Goal: Information Seeking & Learning: Learn about a topic

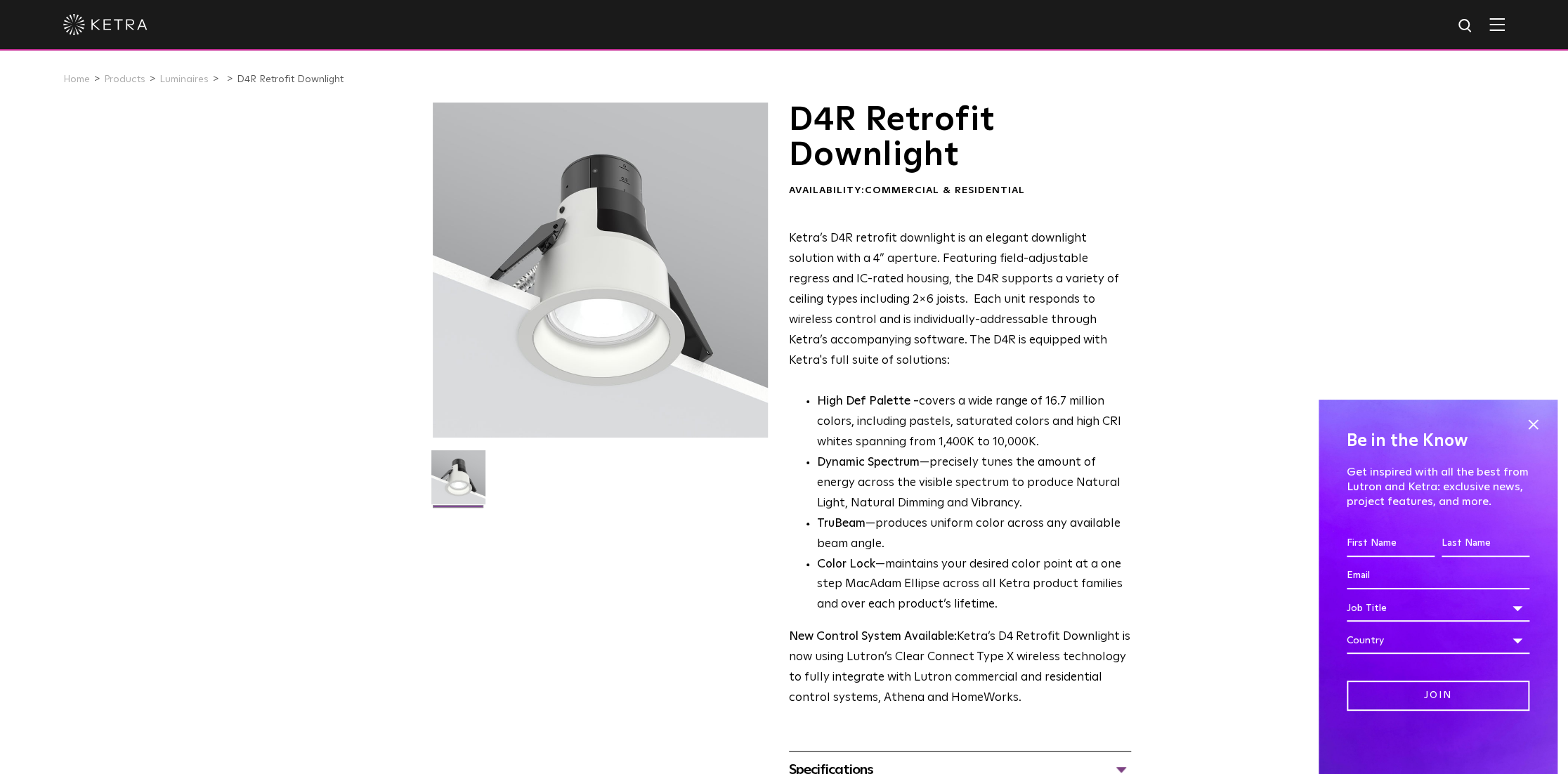
click at [1213, 322] on div "D4R Retrofit Downlight Availability: Commercial & Residential Ketra’s D4R retro…" at bounding box center [784, 464] width 1568 height 723
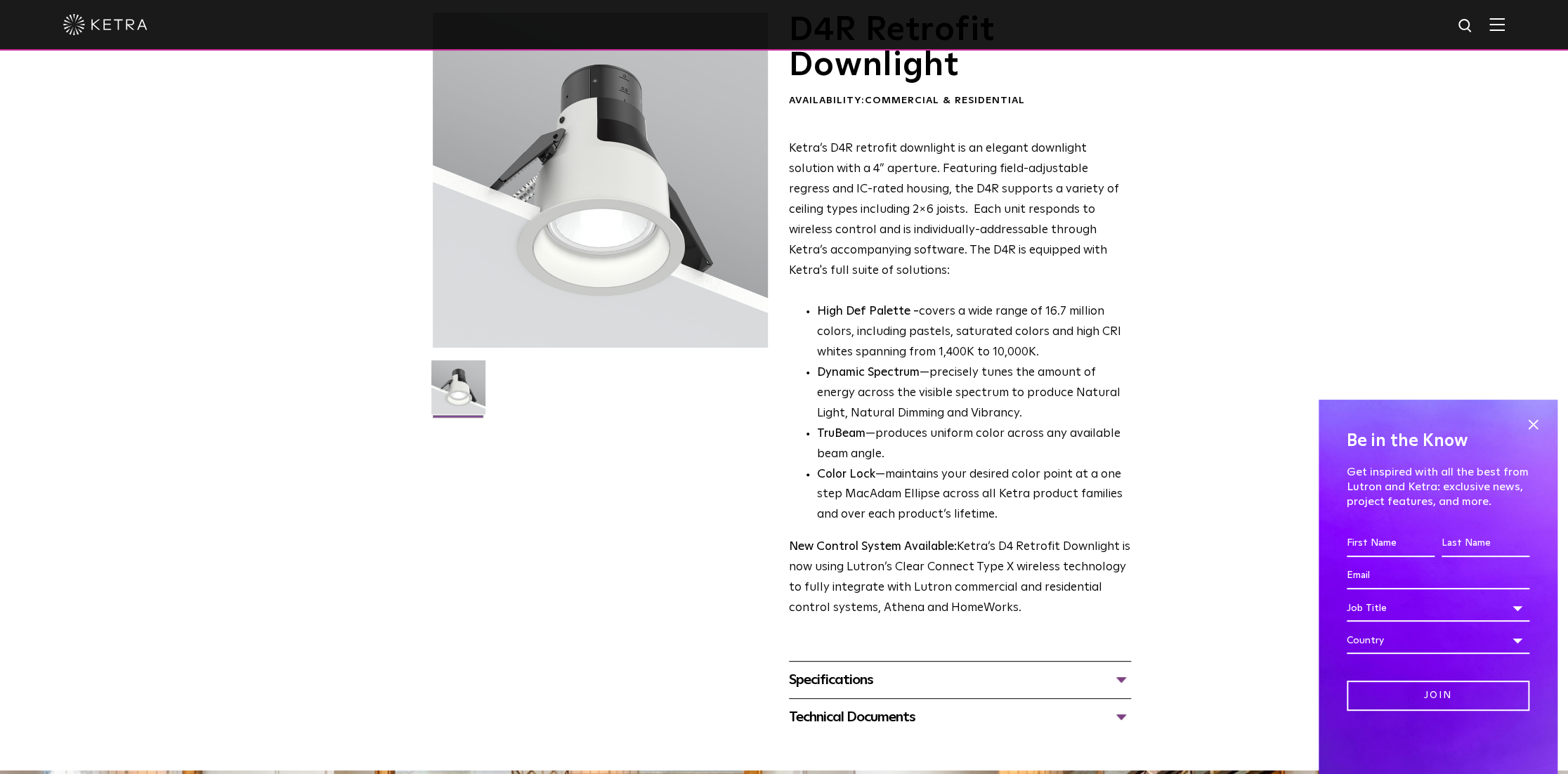
scroll to position [351, 0]
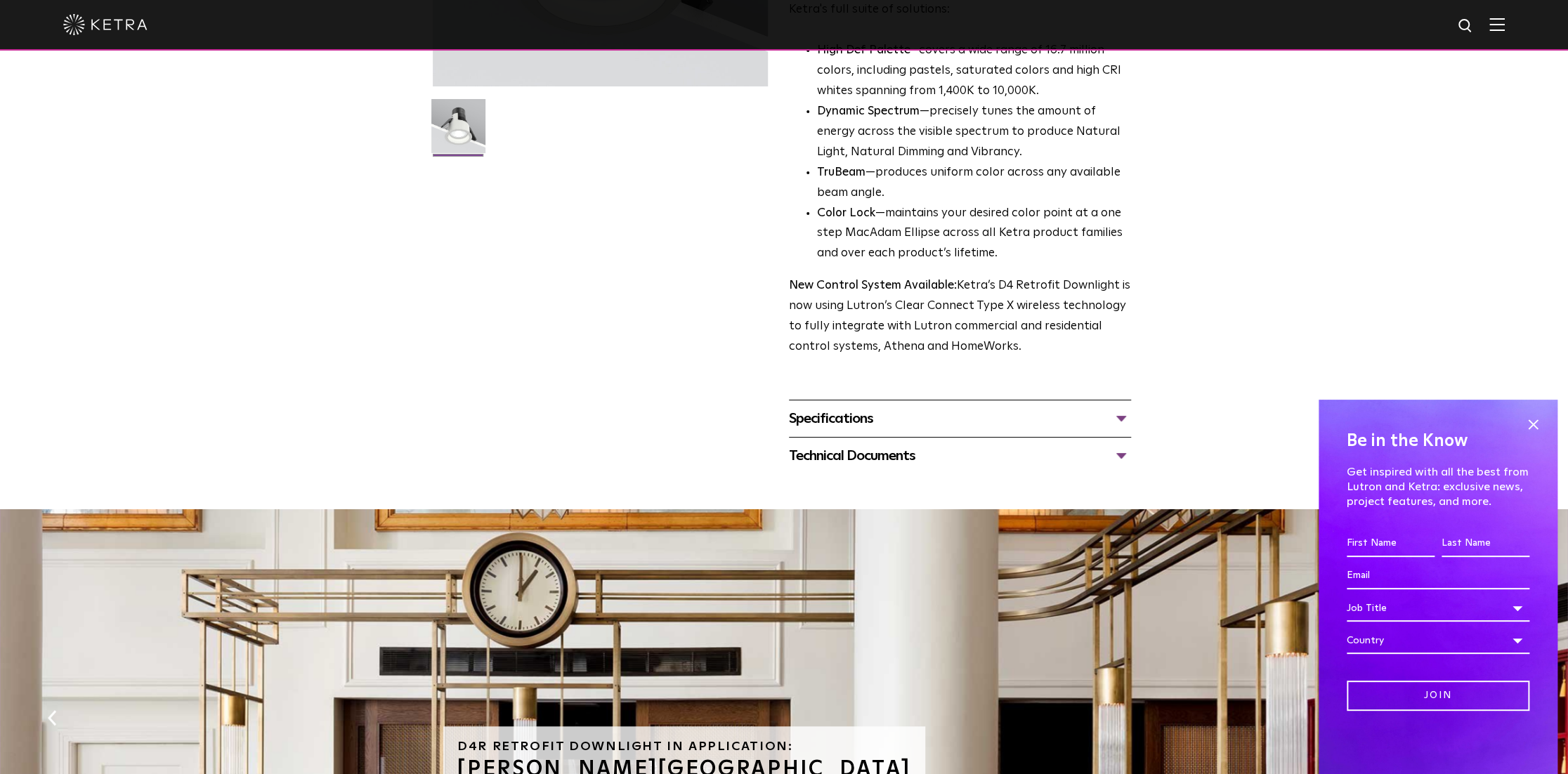
click at [1248, 298] on div "D4R Retrofit Downlight Availability: Commercial & Residential Ketra’s D4R retro…" at bounding box center [784, 113] width 1568 height 723
click at [1083, 431] on div "Specifications LUMEN OUTPUTS 800 Beam Angles 15, 25, 40, 60, 90 CONTROL Lutron …" at bounding box center [960, 418] width 342 height 37
click at [1089, 419] on div "Specifications" at bounding box center [960, 418] width 342 height 22
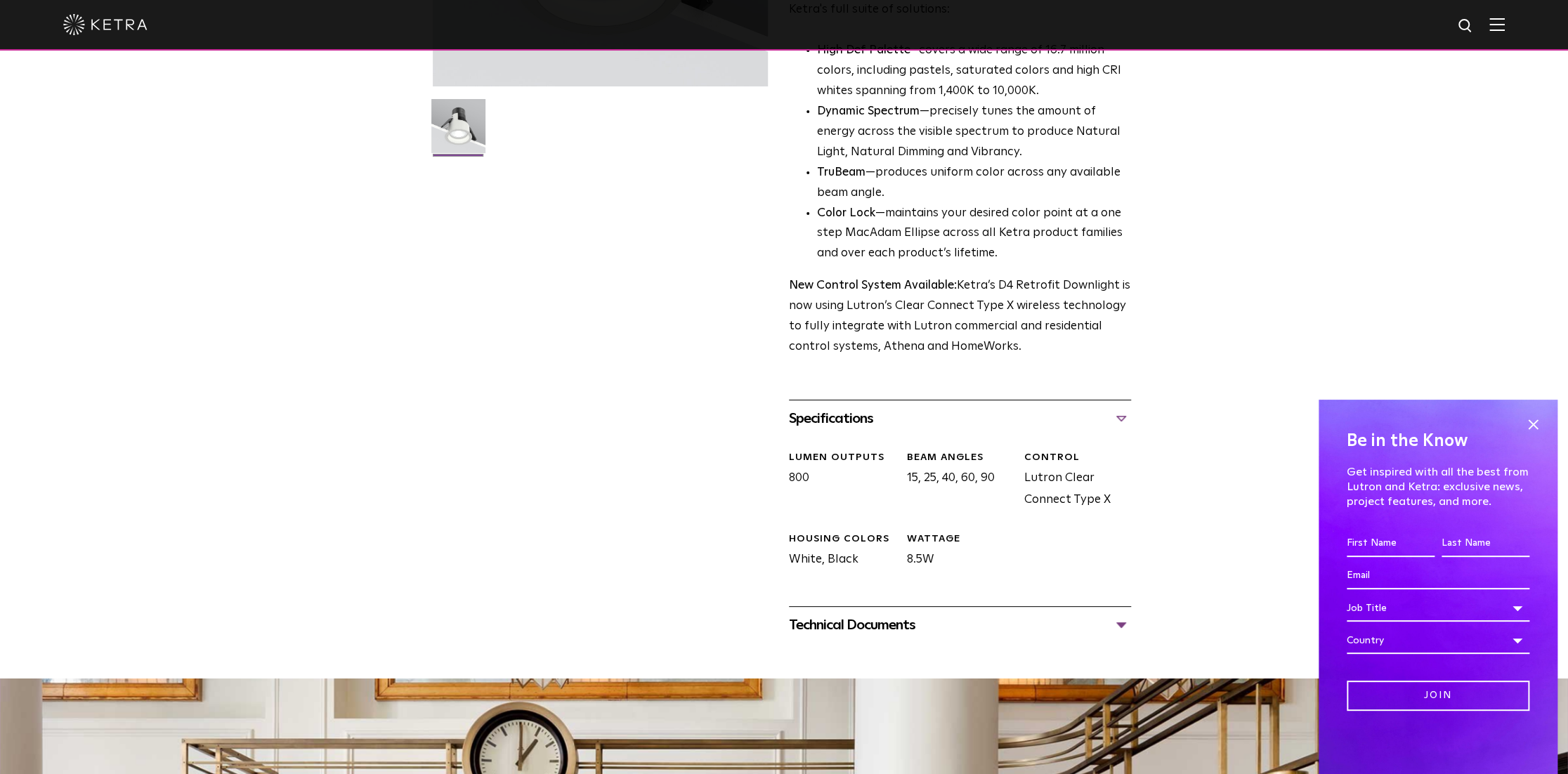
click at [1186, 387] on div "D4R Retrofit Downlight Availability: Commercial & Residential Ketra’s D4R retro…" at bounding box center [784, 197] width 1568 height 892
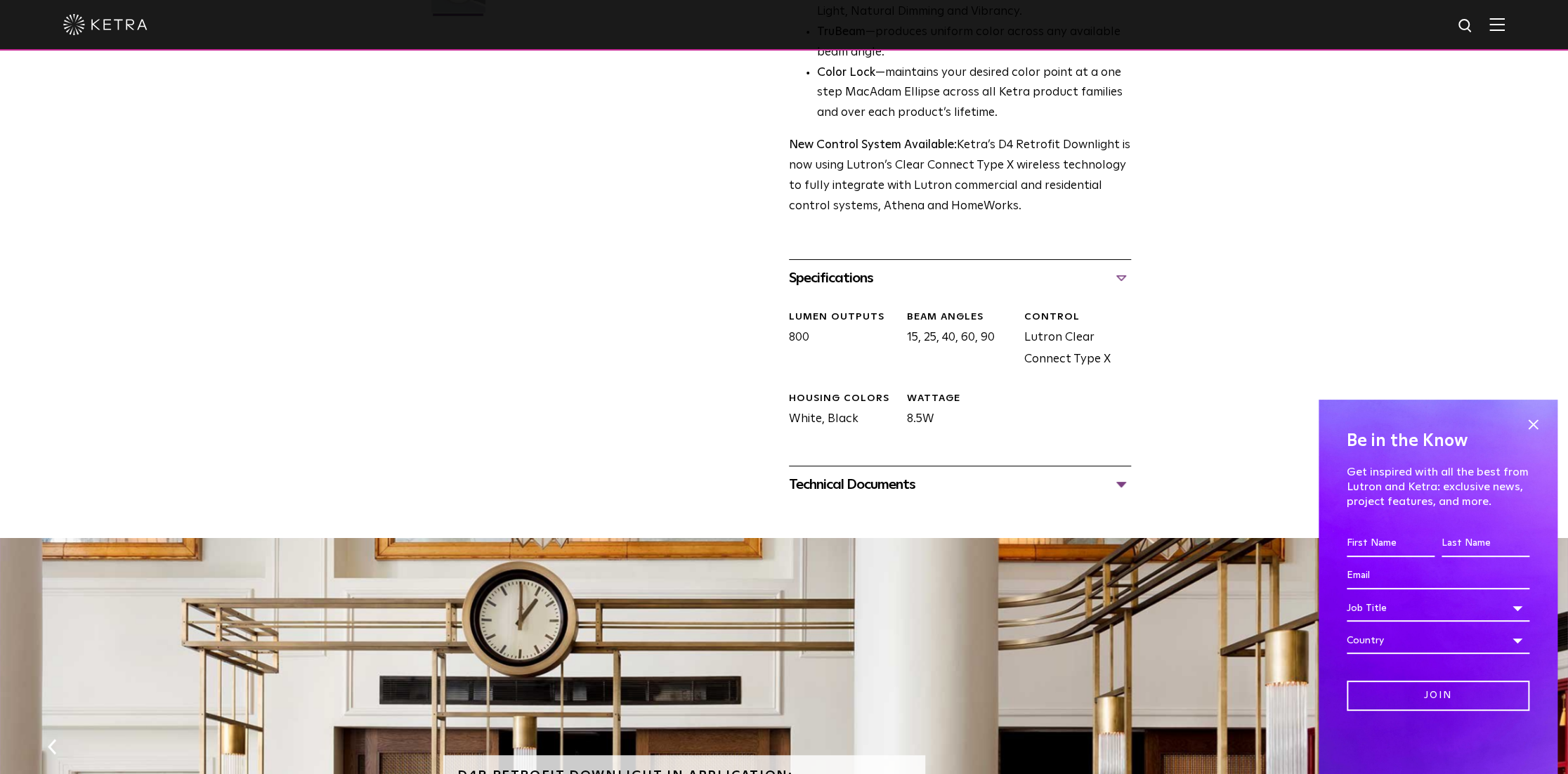
click at [1001, 482] on div "Technical Documents" at bounding box center [960, 484] width 342 height 22
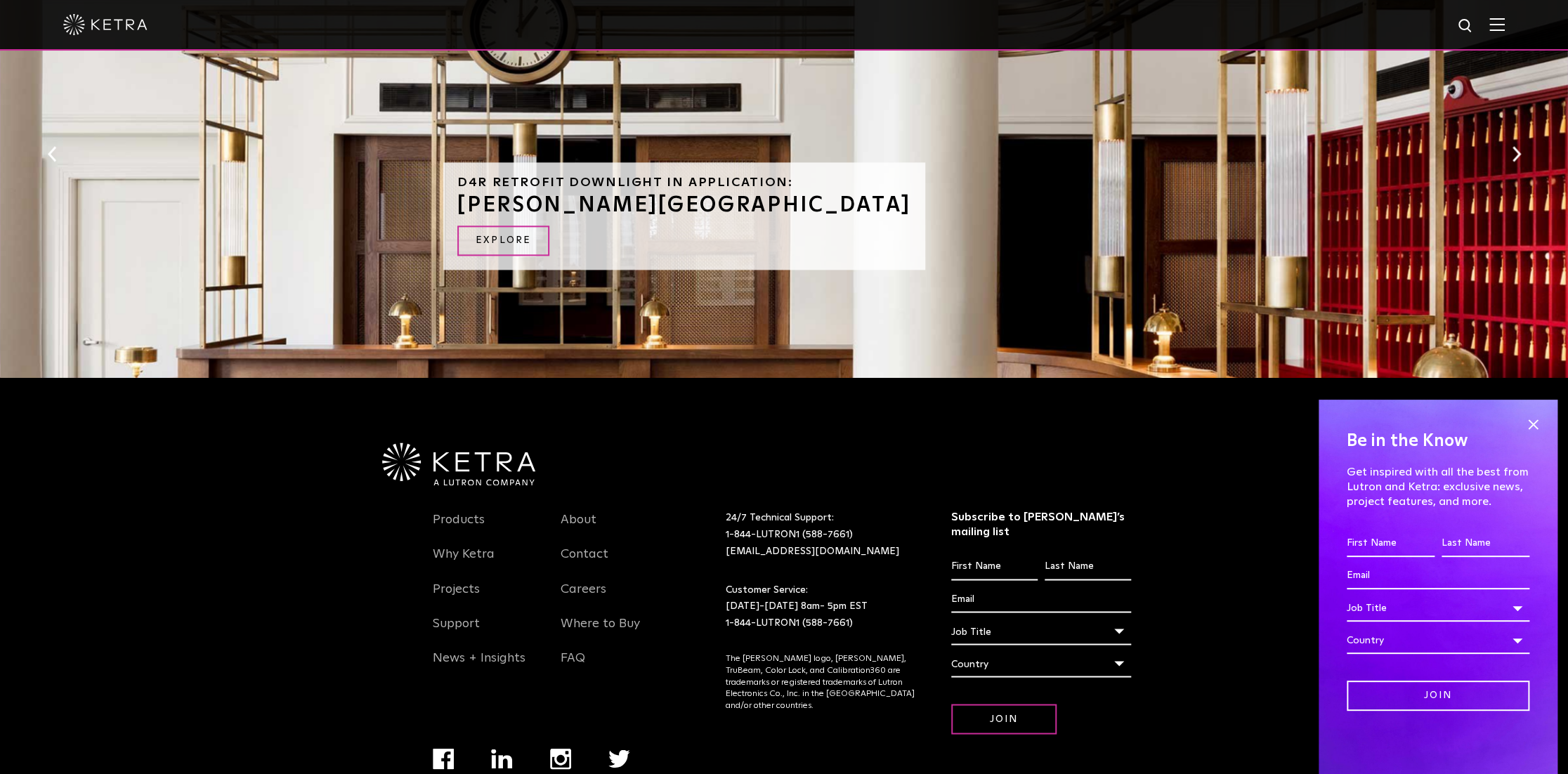
scroll to position [0, 0]
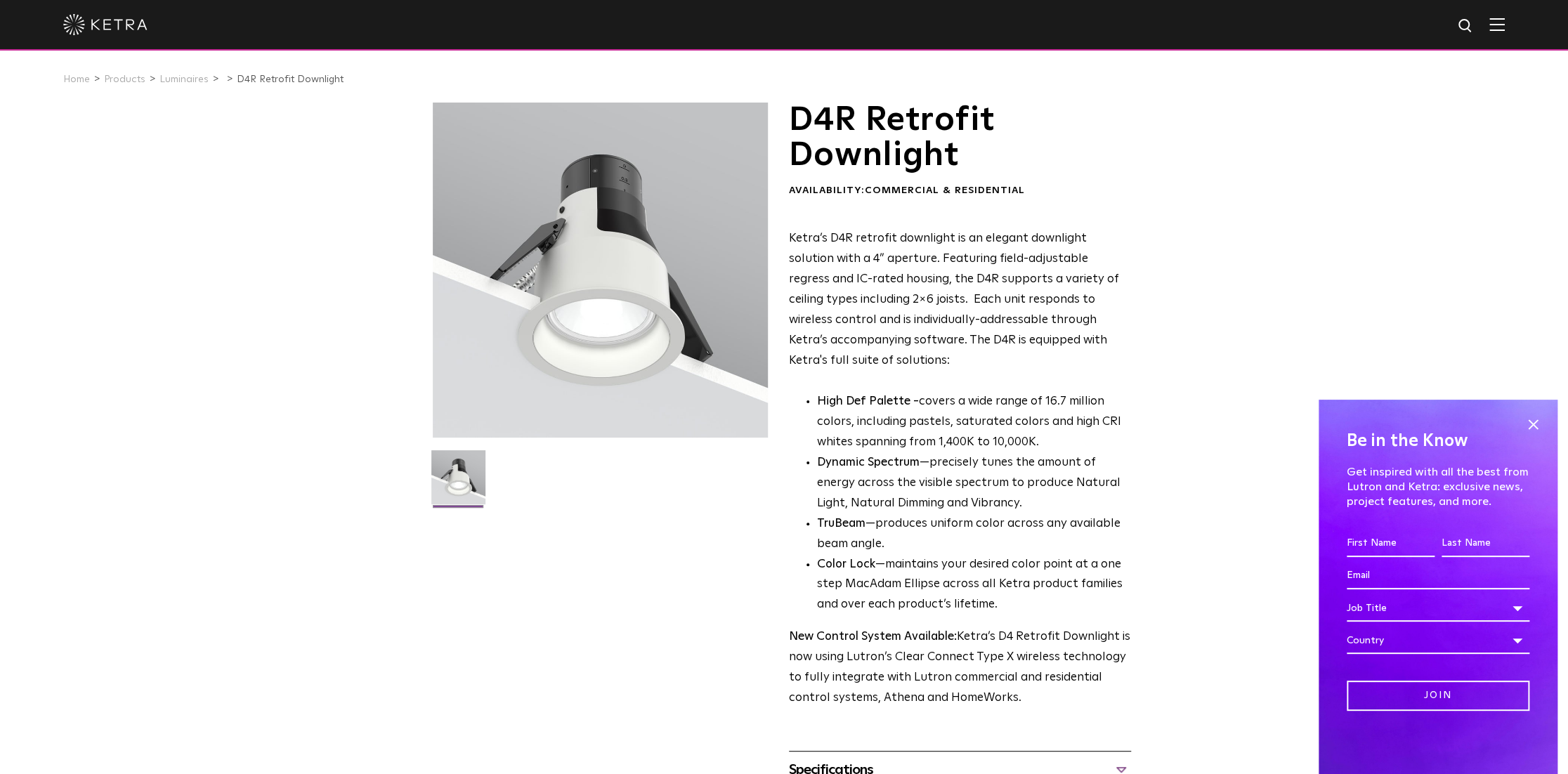
drag, startPoint x: 1224, startPoint y: 600, endPoint x: 1112, endPoint y: 190, distance: 425.0
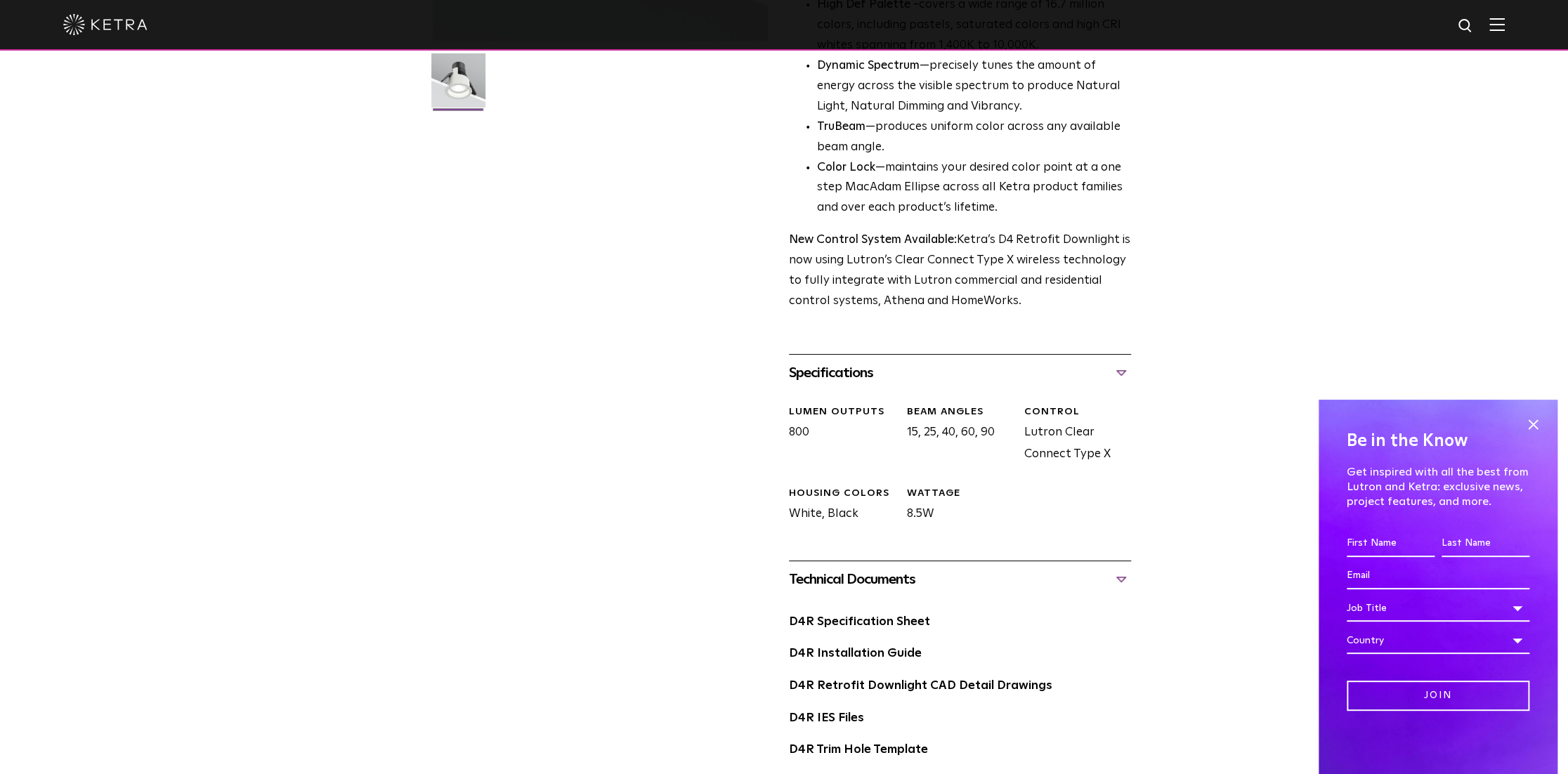
scroll to position [1327, 0]
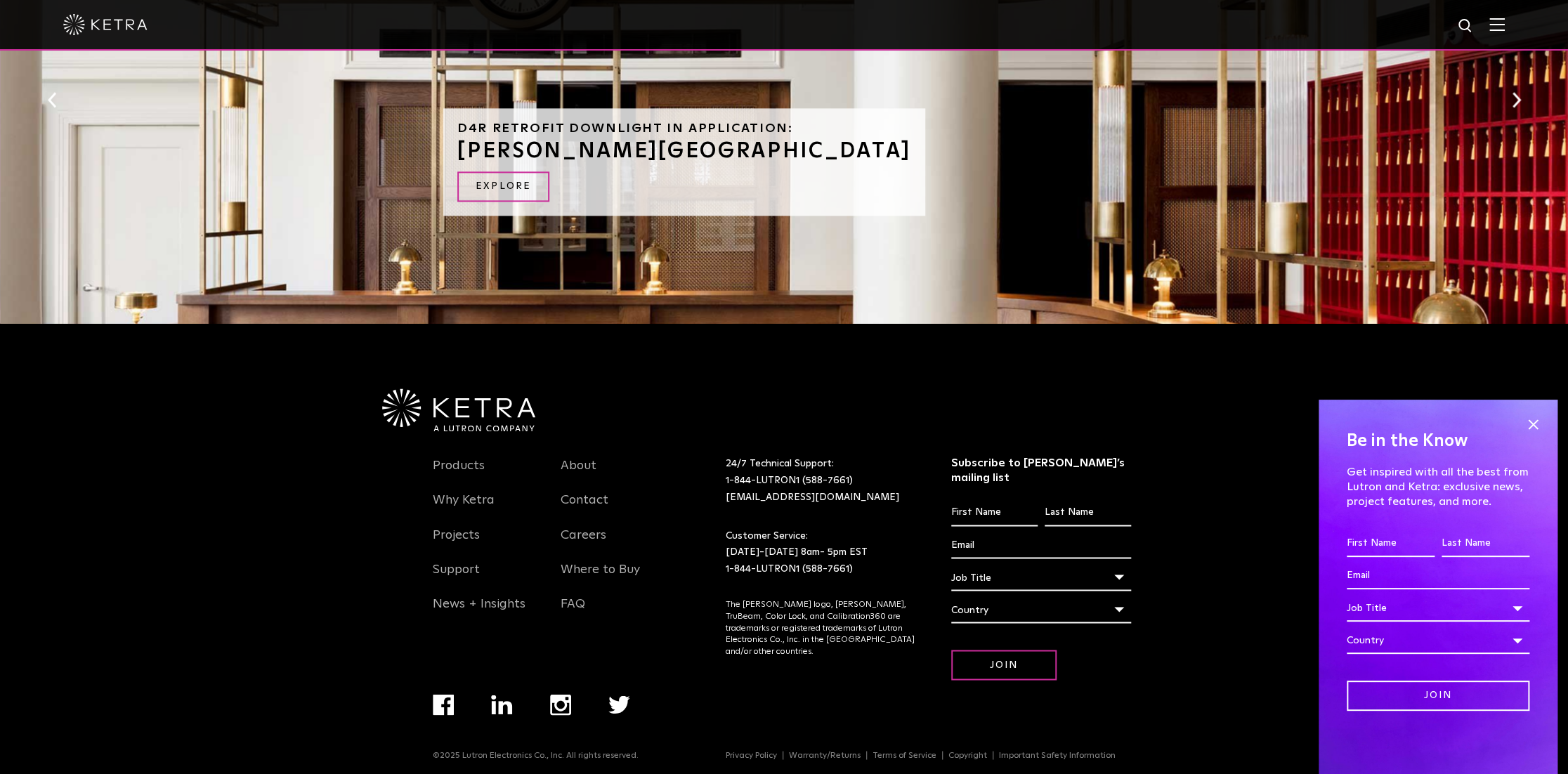
drag, startPoint x: 1160, startPoint y: 421, endPoint x: 1037, endPoint y: 423, distance: 123.0
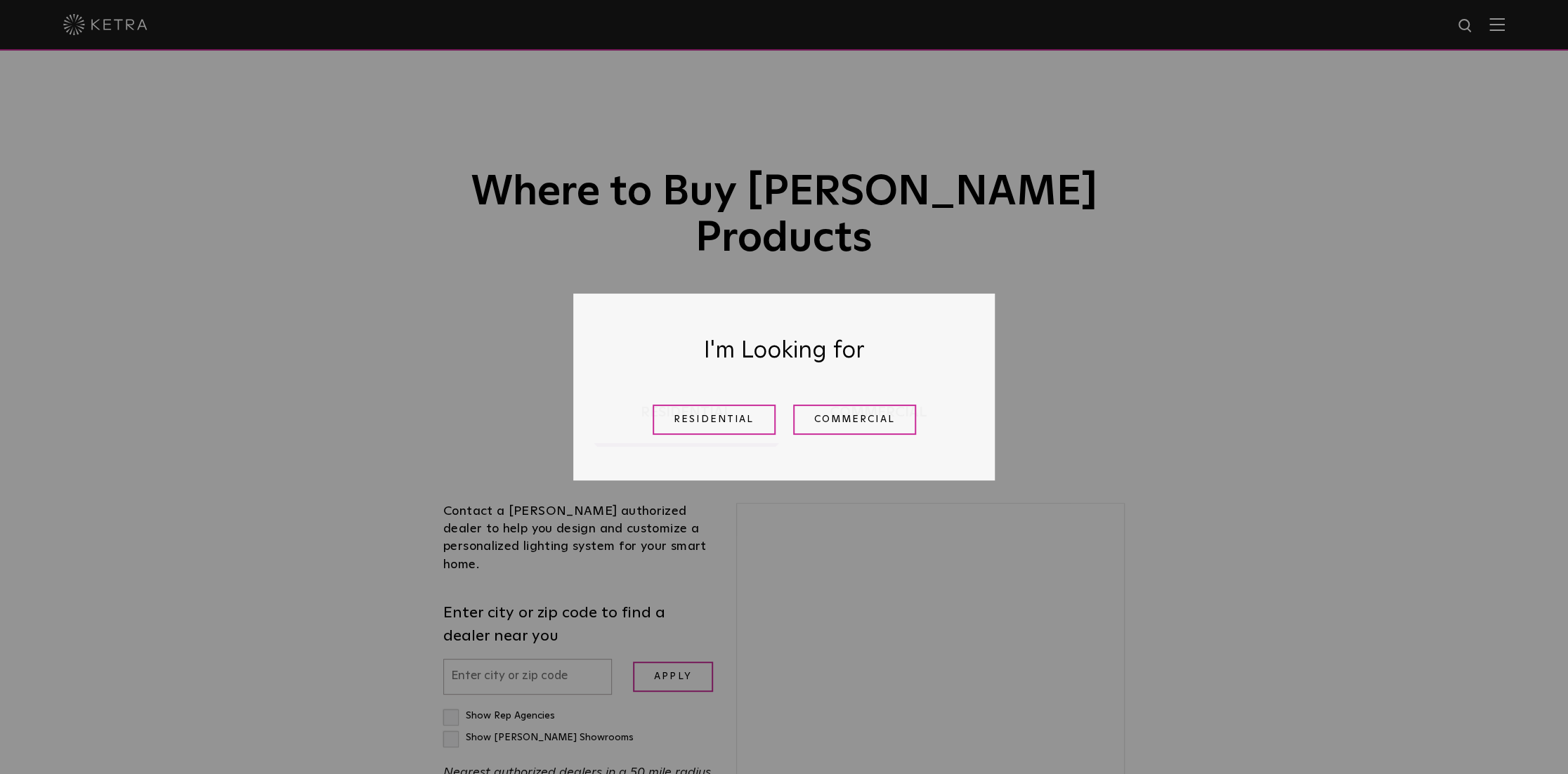
click at [726, 415] on link "Residential" at bounding box center [714, 420] width 123 height 30
